Goal: Navigation & Orientation: Go to known website

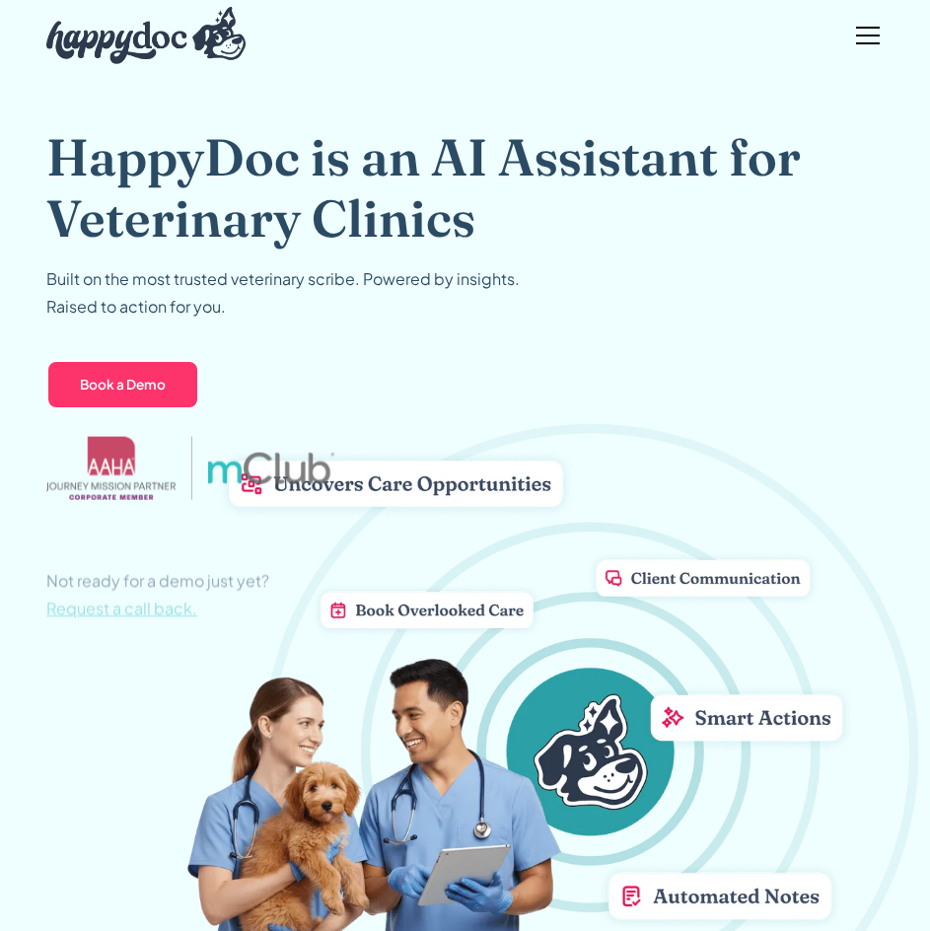
click at [113, 51] on img "home" at bounding box center [145, 35] width 199 height 57
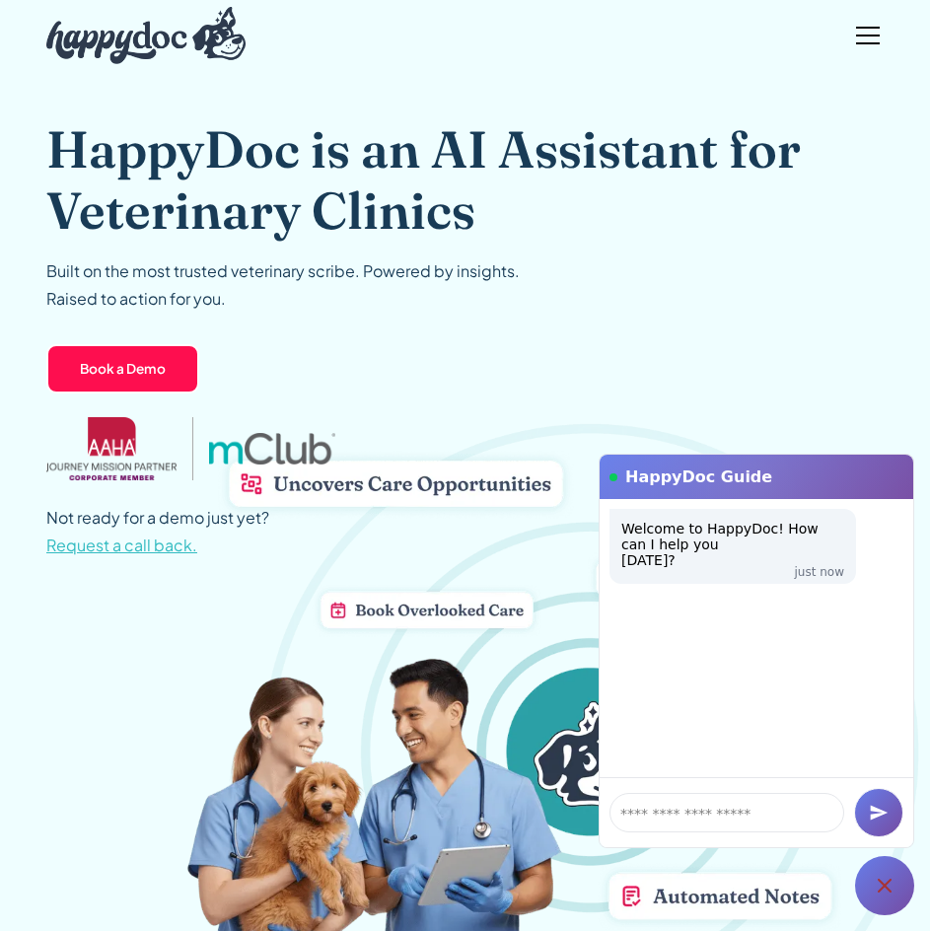
click at [866, 40] on div "menu" at bounding box center [867, 35] width 47 height 47
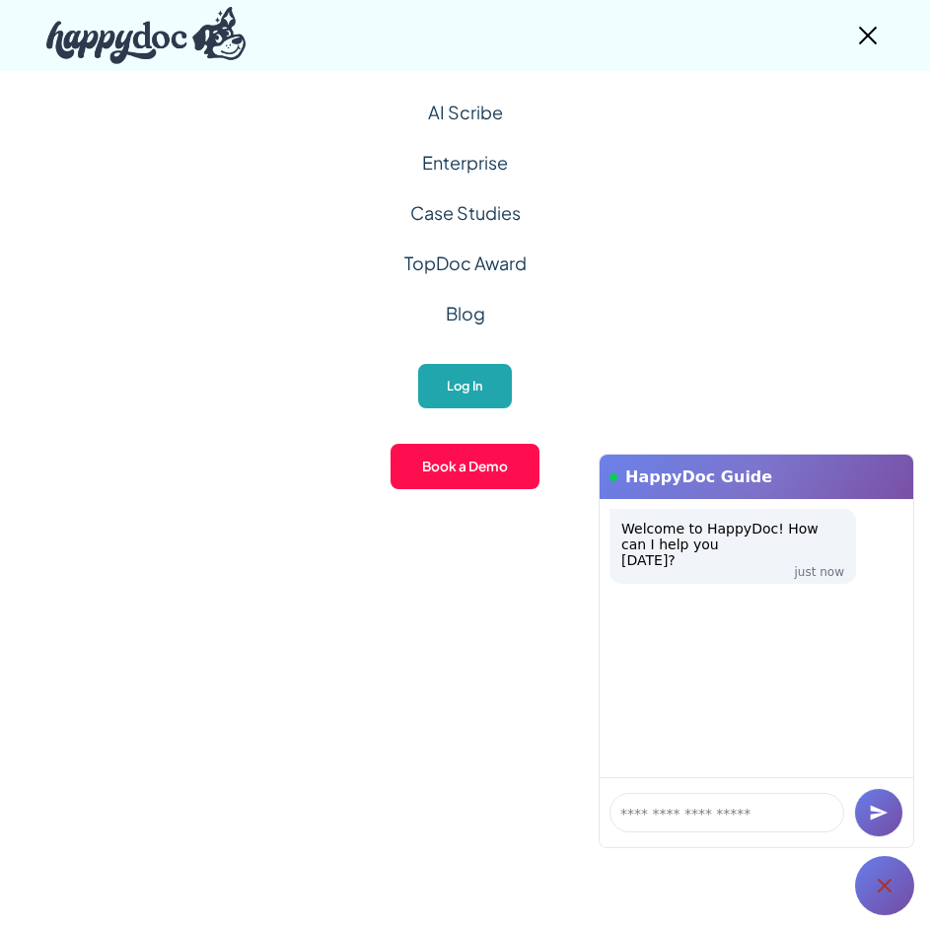
click at [460, 388] on link "Log In" at bounding box center [465, 386] width 98 height 48
